Goal: Information Seeking & Learning: Learn about a topic

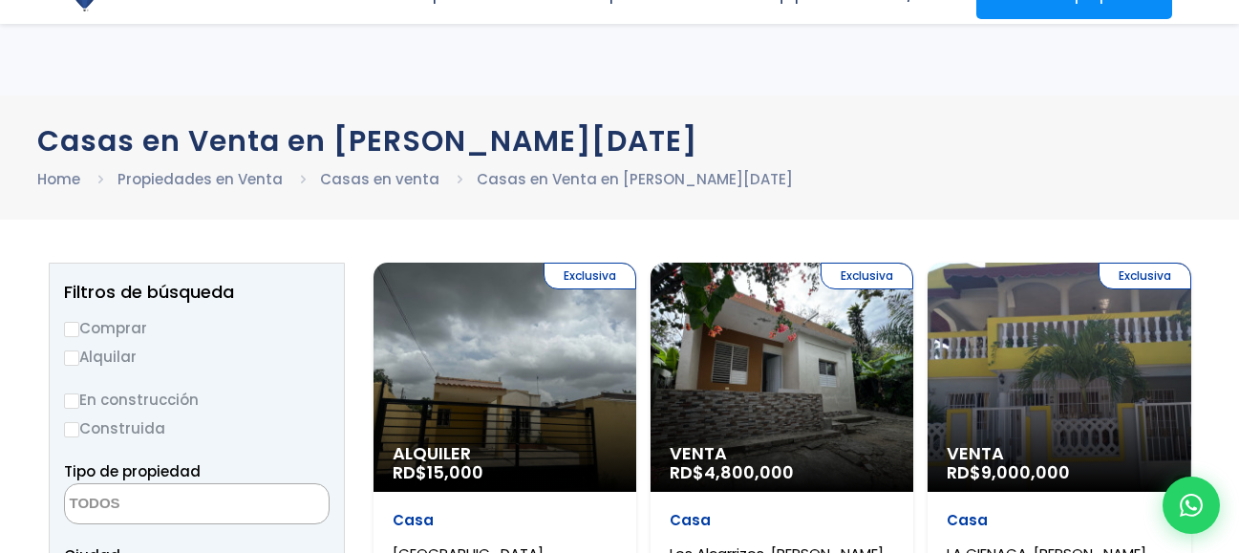
select select
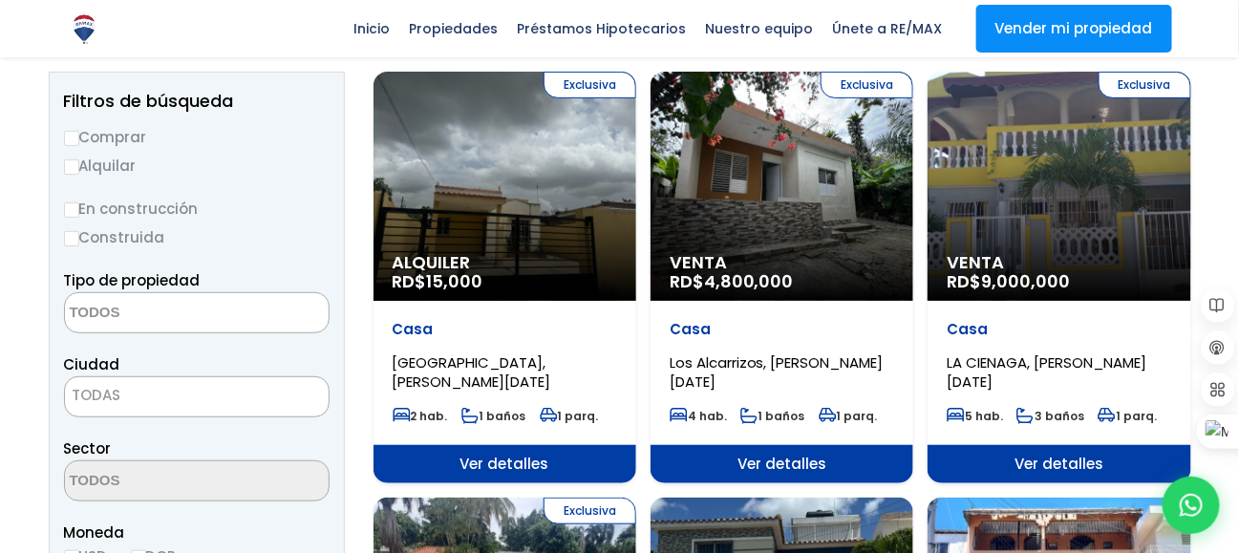
click at [636, 210] on div "Exclusiva Venta RD$ 4,800,000" at bounding box center [505, 186] width 263 height 229
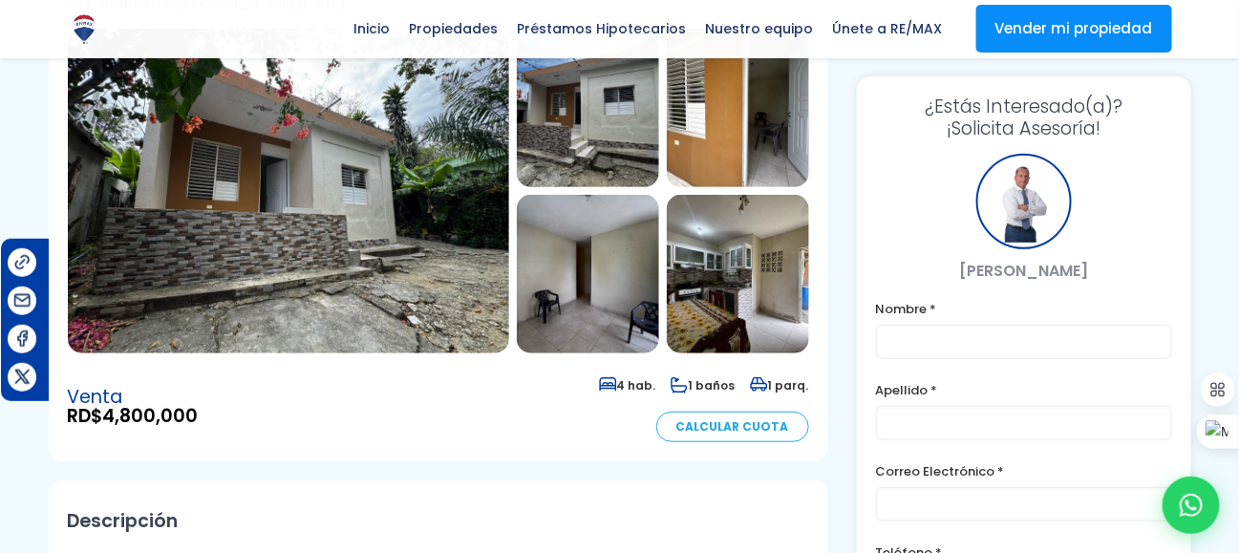
click at [608, 100] on img at bounding box center [588, 108] width 142 height 159
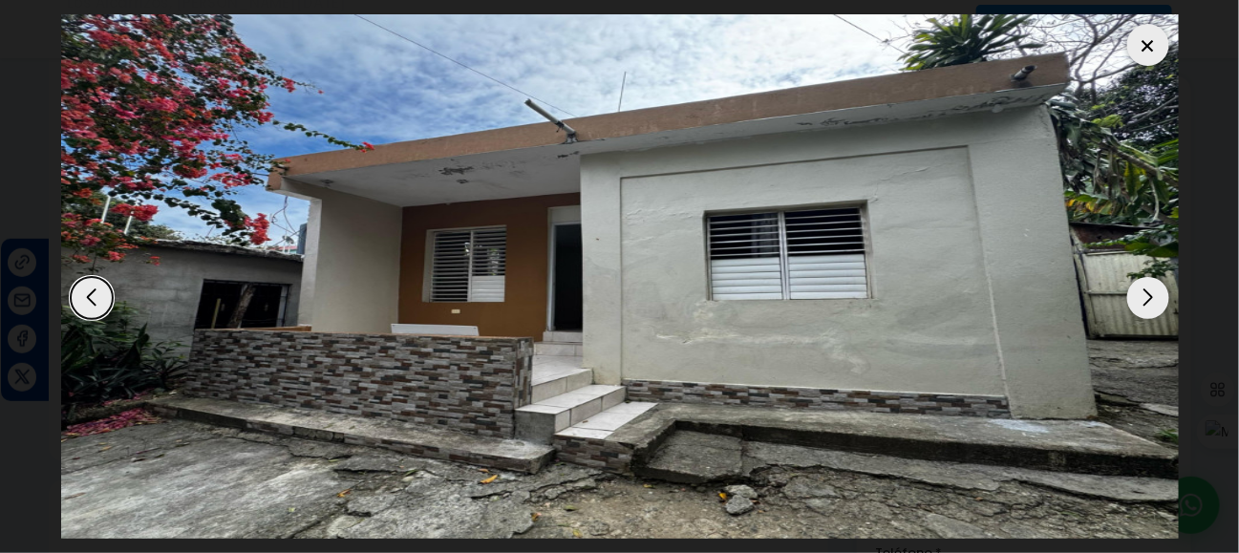
click at [1161, 289] on div "Next slide" at bounding box center [1149, 298] width 42 height 42
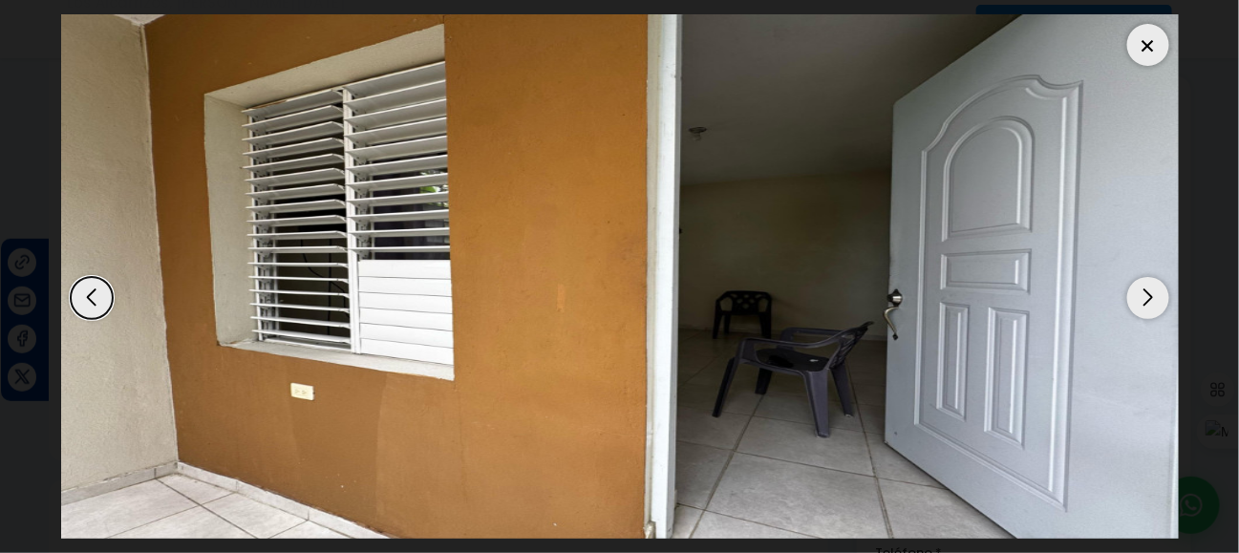
click at [1161, 289] on div "Next slide" at bounding box center [1149, 298] width 42 height 42
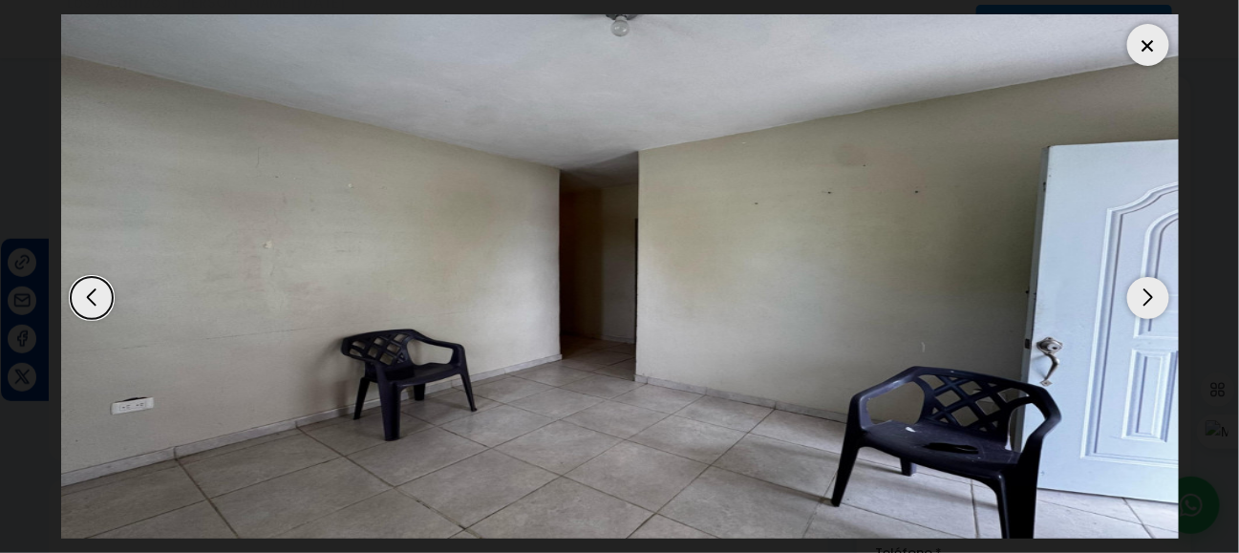
click at [1161, 289] on div "Next slide" at bounding box center [1149, 298] width 42 height 42
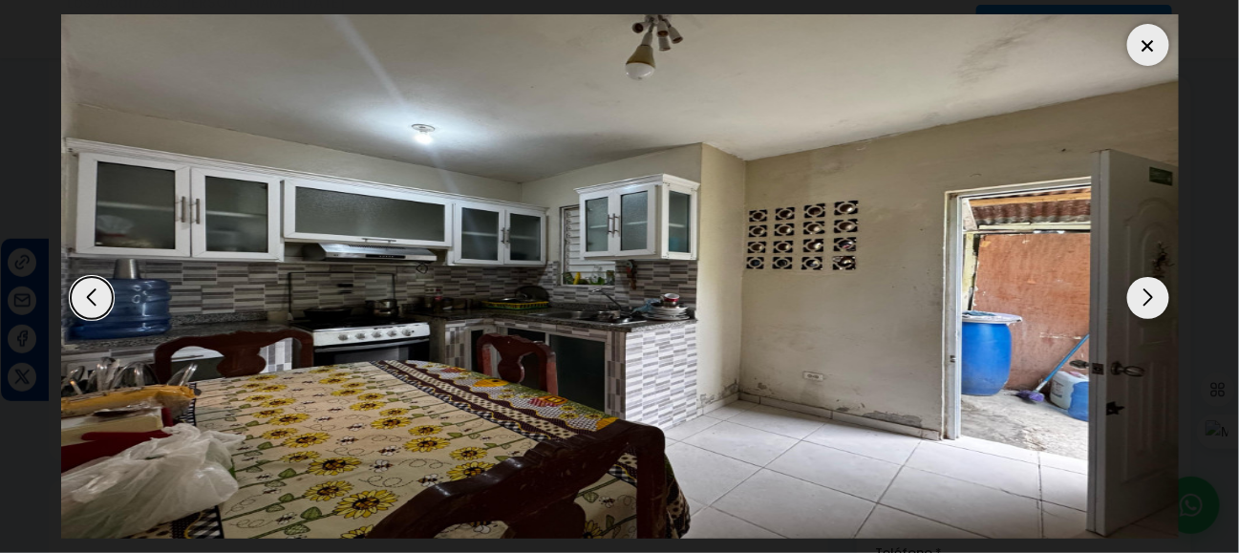
click at [1161, 289] on div "Next slide" at bounding box center [1149, 298] width 42 height 42
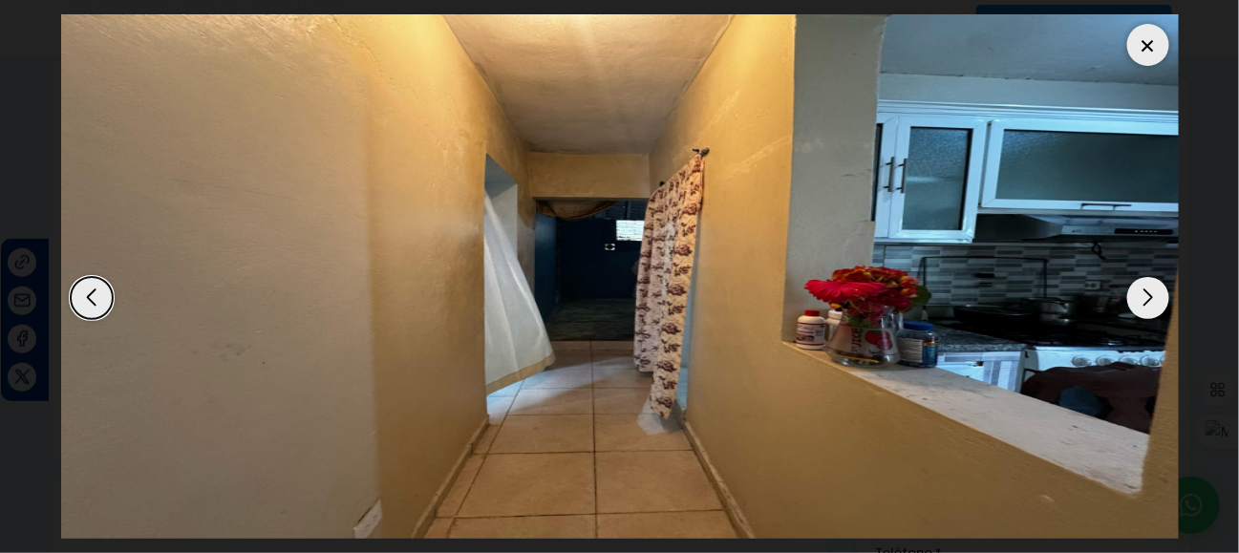
click at [1161, 289] on div "Next slide" at bounding box center [1149, 298] width 42 height 42
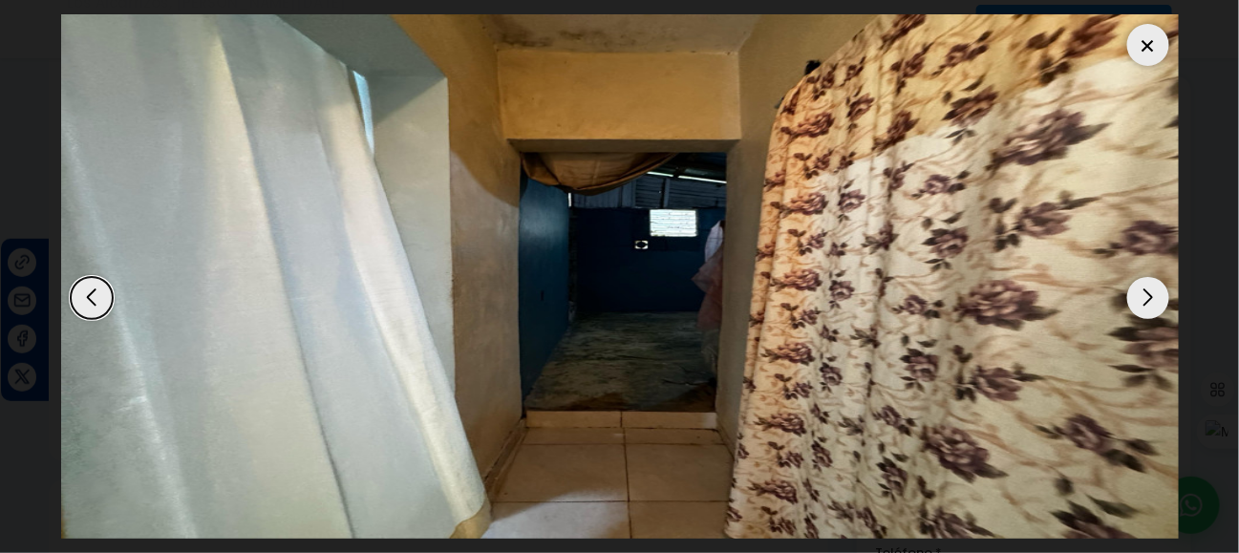
click at [1161, 289] on div "Next slide" at bounding box center [1149, 298] width 42 height 42
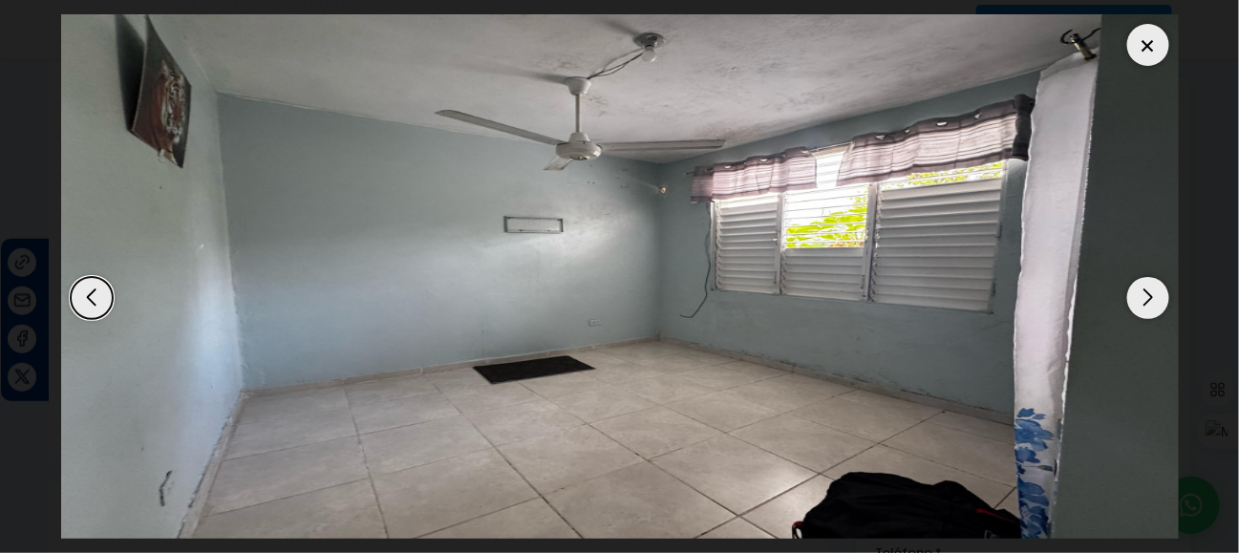
click at [1166, 45] on div at bounding box center [1149, 45] width 42 height 42
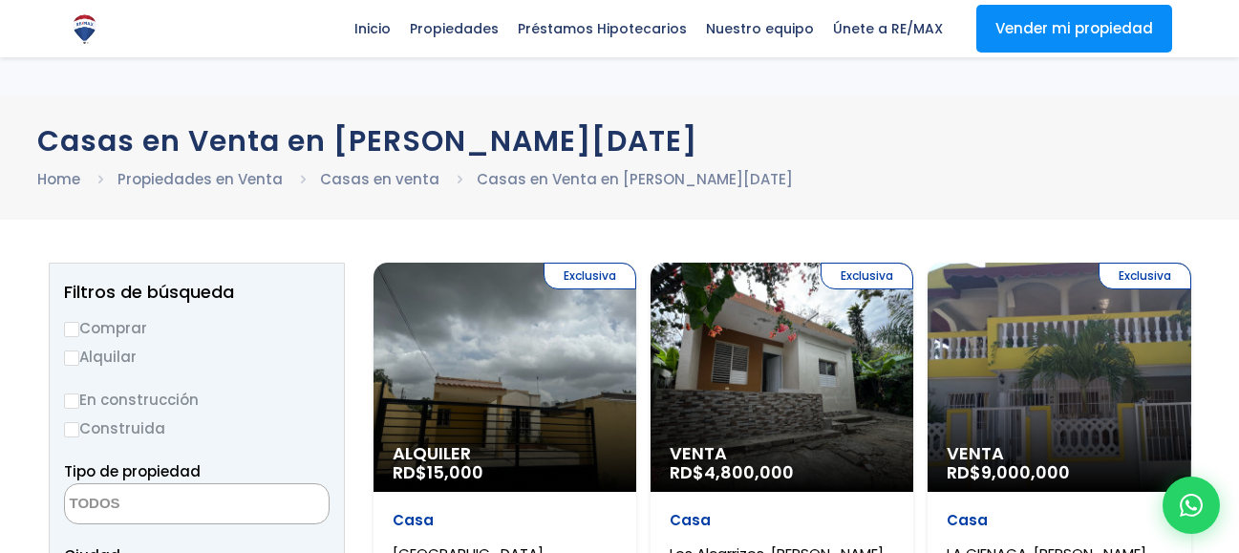
select select
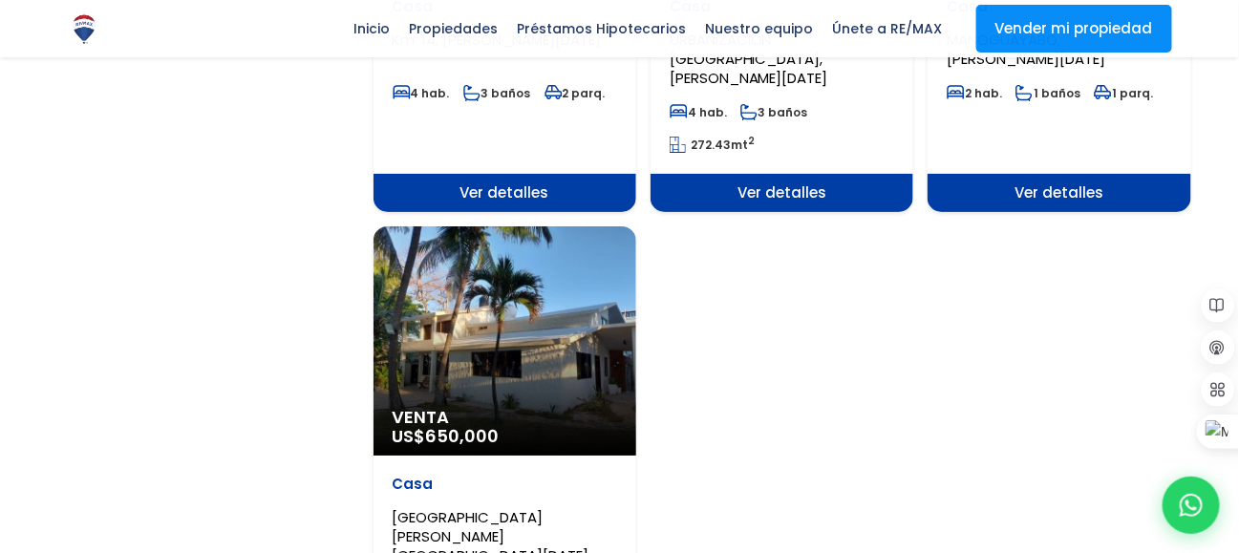
scroll to position [2485, 0]
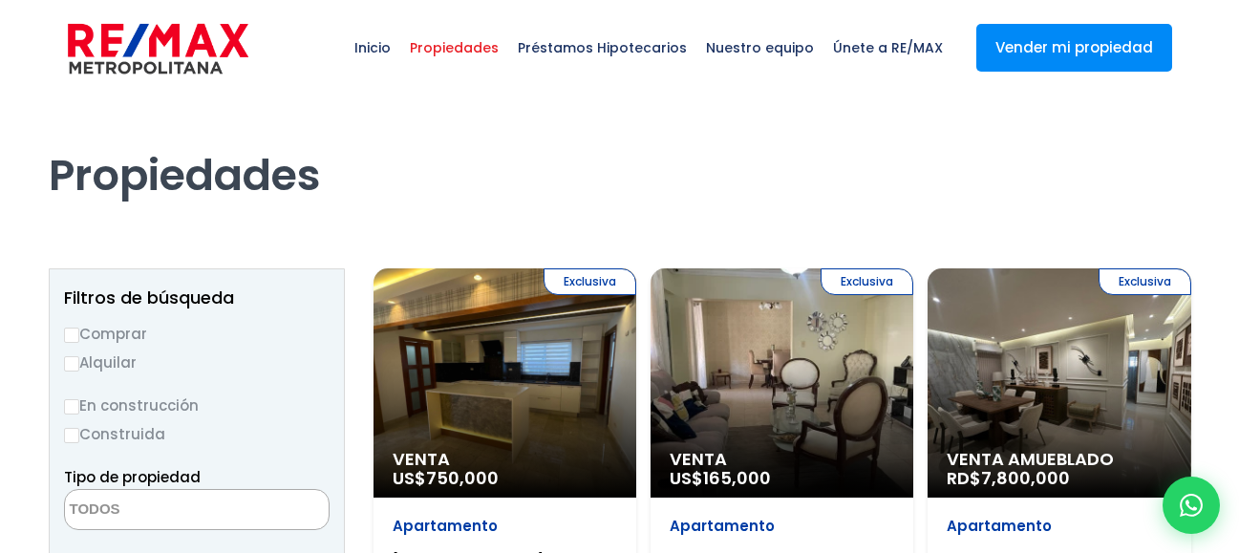
select select
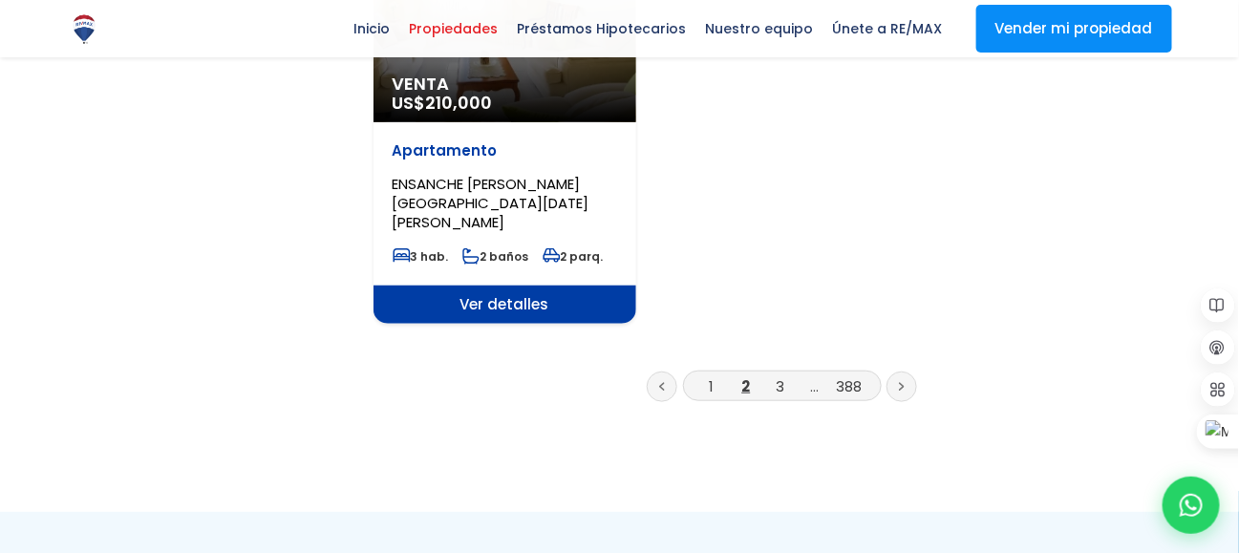
scroll to position [2676, 0]
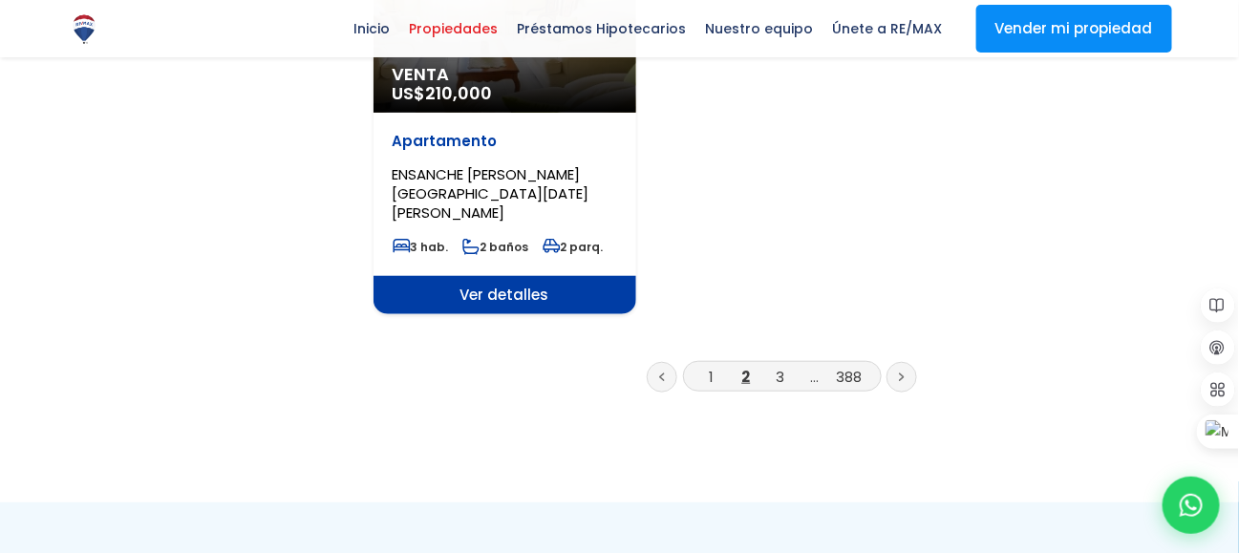
click at [903, 362] on link at bounding box center [902, 377] width 31 height 31
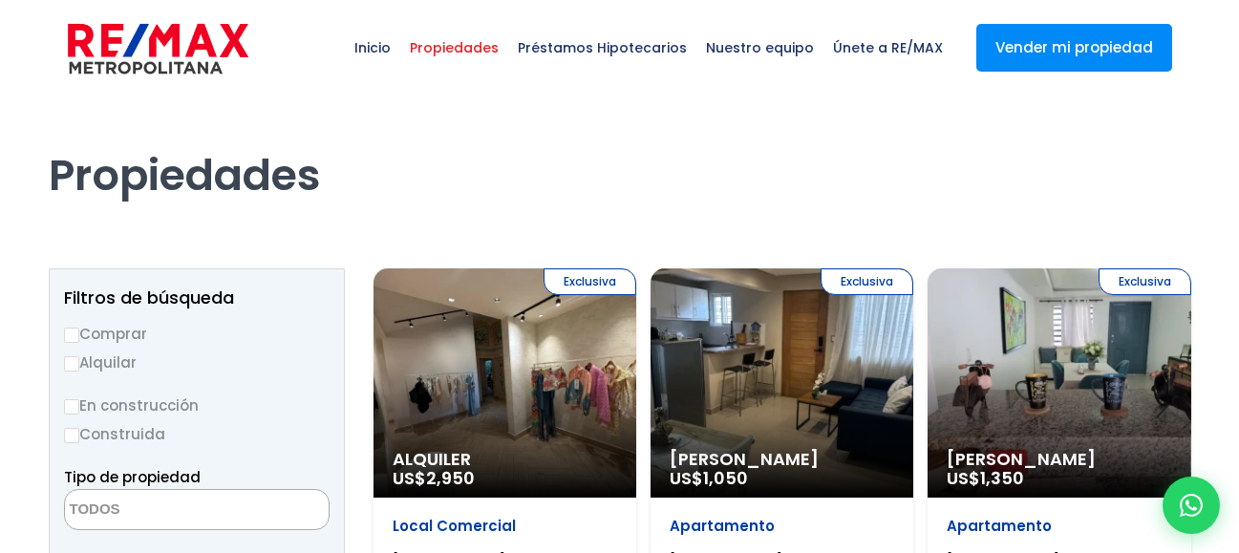
select select
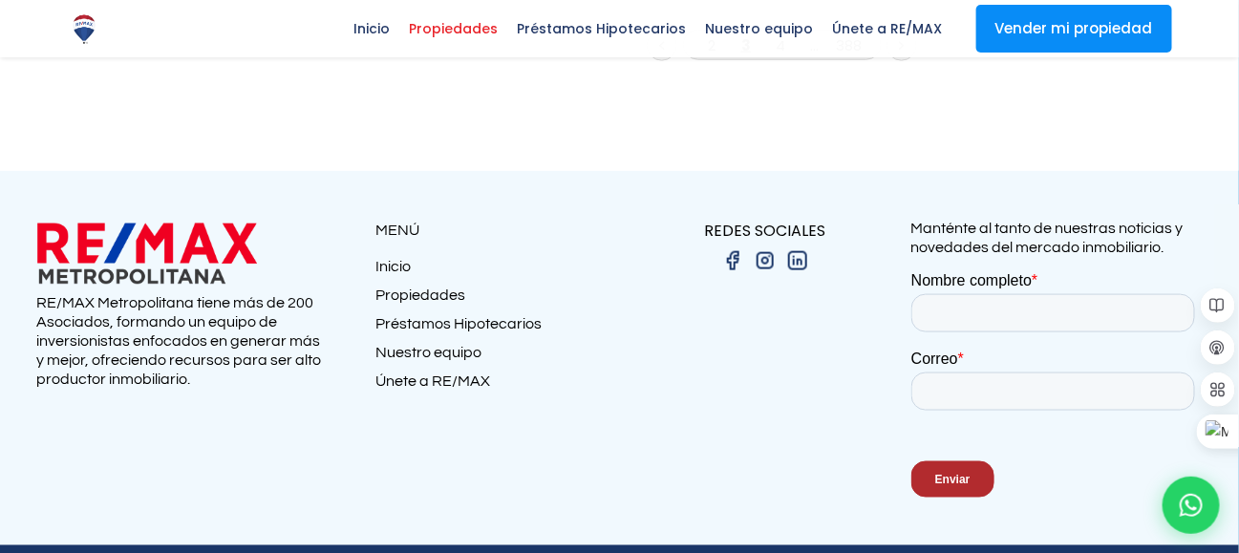
scroll to position [2666, 0]
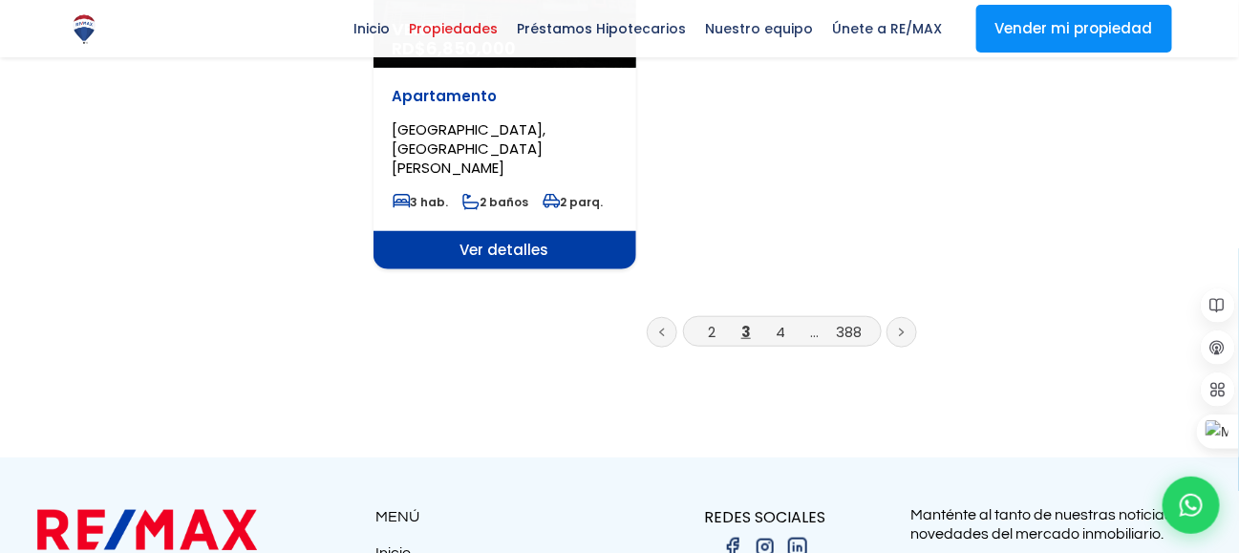
click at [891, 317] on link at bounding box center [902, 332] width 31 height 31
click at [898, 317] on link at bounding box center [902, 332] width 31 height 31
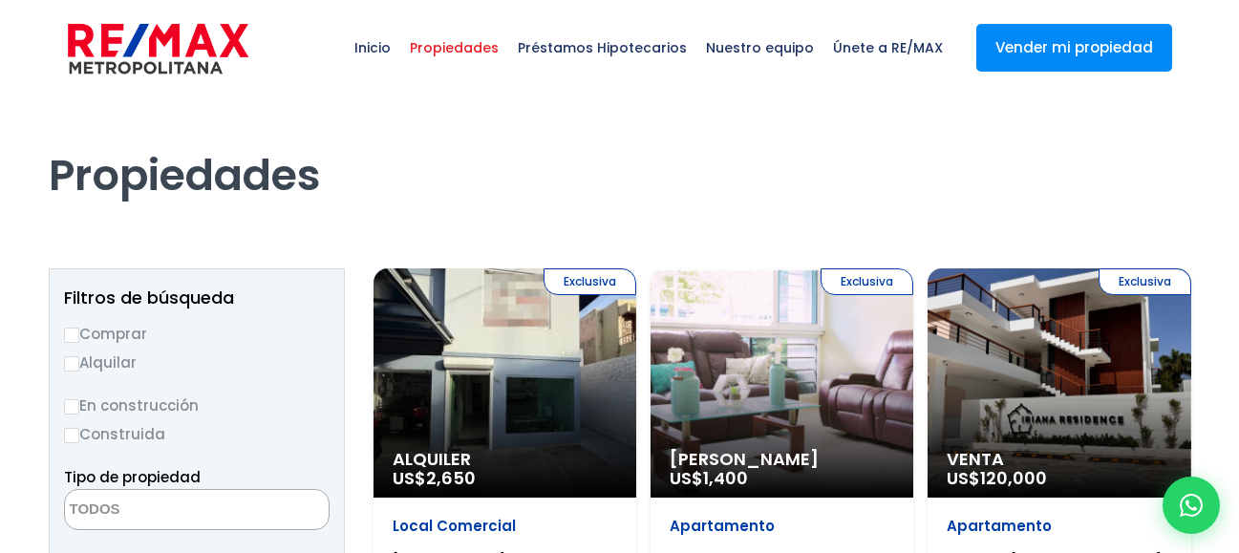
select select
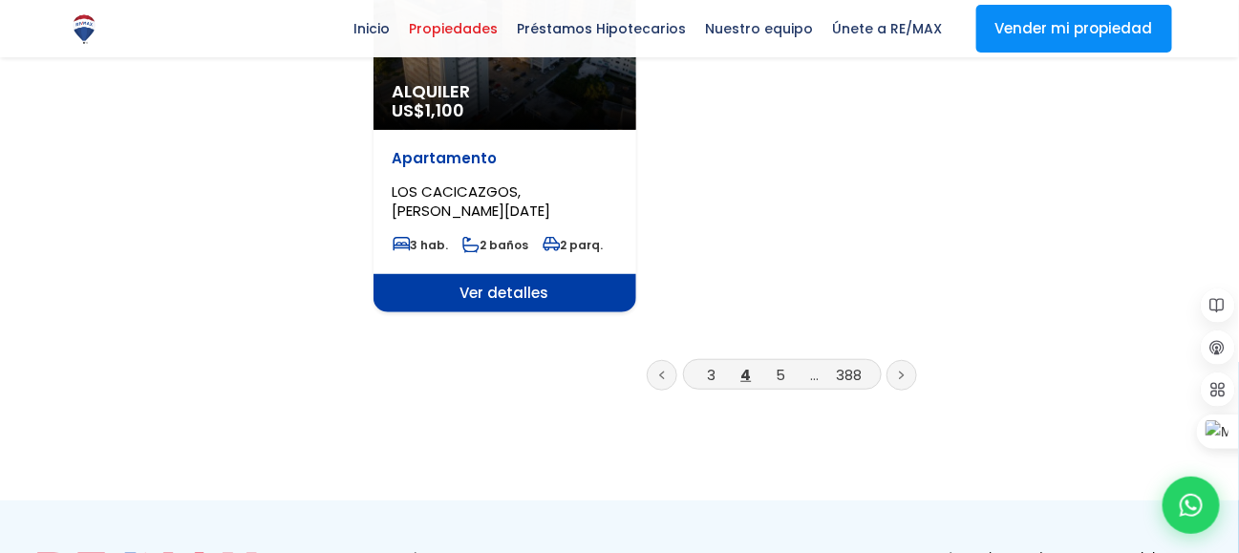
scroll to position [2580, 0]
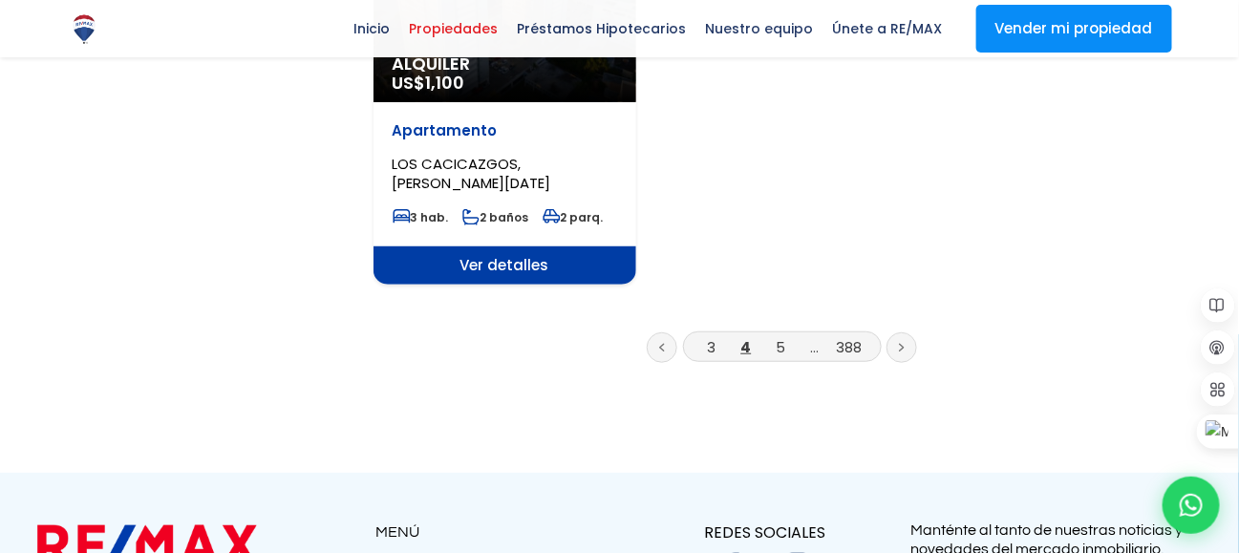
click at [905, 333] on link at bounding box center [902, 348] width 31 height 31
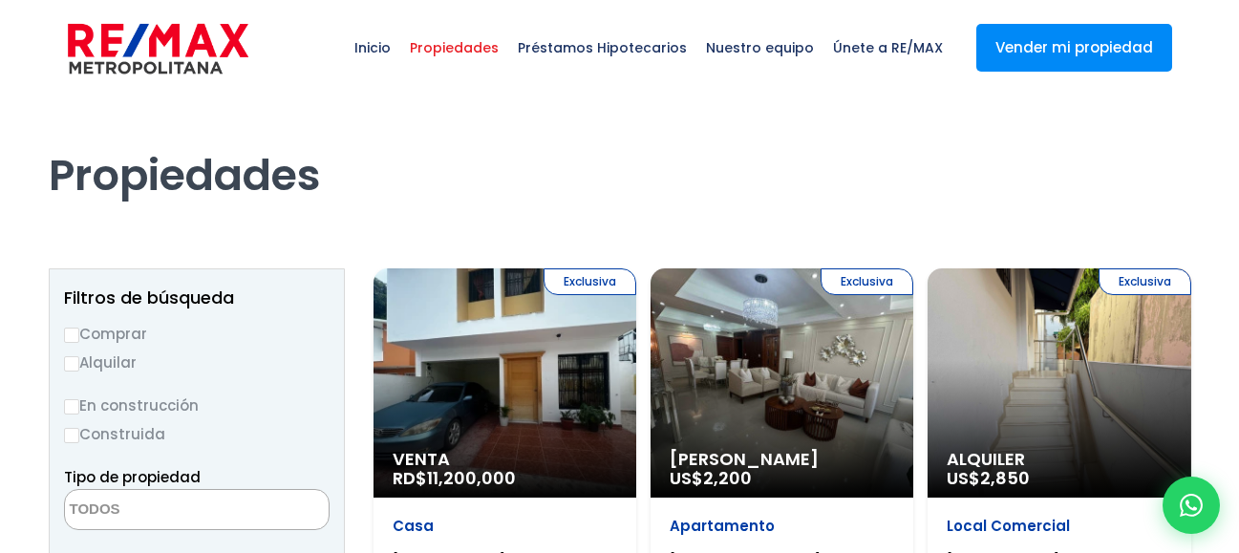
select select
